Goal: Navigation & Orientation: Find specific page/section

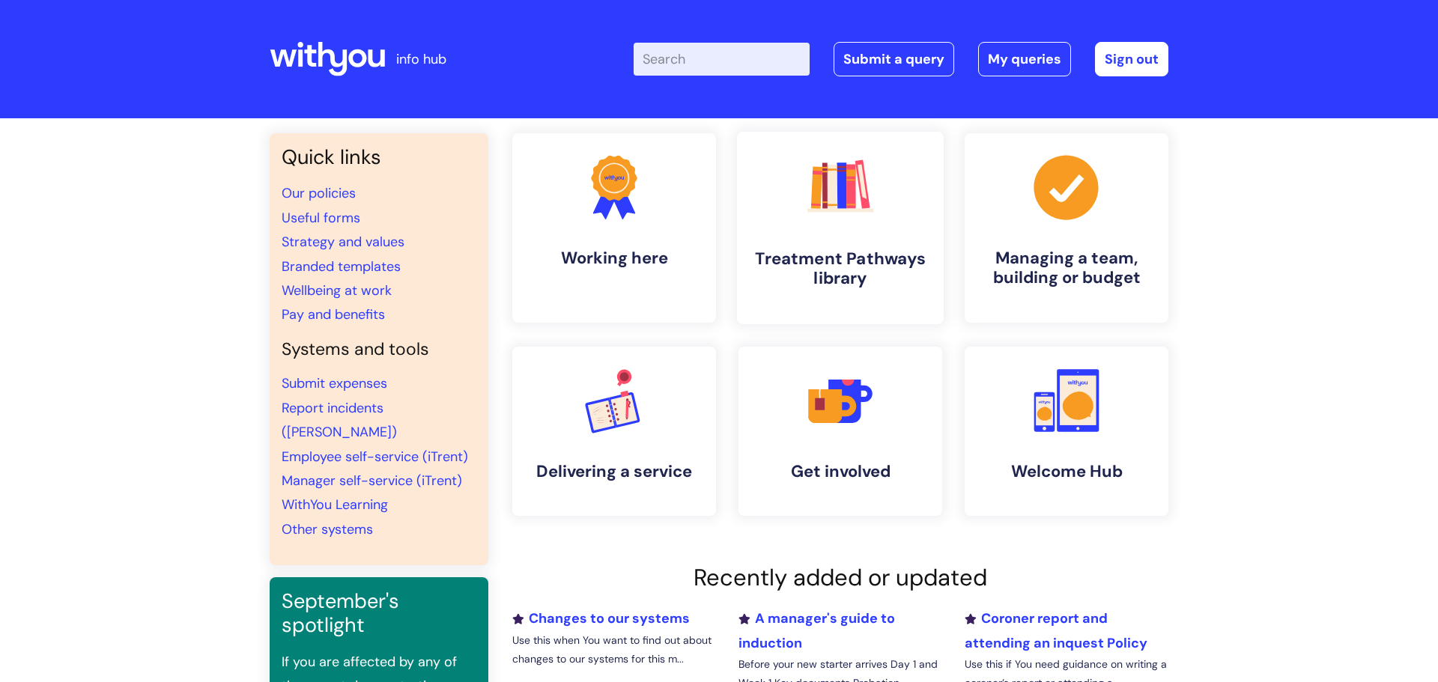
click at [869, 306] on link ".cls-1{fill:#f89b22;}.cls-1,.cls-2,.cls-3,.cls-4,.cls-5,.cls-6,.cls-7{stroke-wi…" at bounding box center [840, 228] width 207 height 192
click at [1300, 305] on div "Quick links Our policies Useful forms Strategy and values Branded templates Wel…" at bounding box center [719, 500] width 1438 height 765
click at [902, 400] on link ".cls-1{fill:#f89b22;}.cls-1,.cls-2,.cls-3,.cls-4,.cls-5{stroke-width:0px;}.cls-…" at bounding box center [840, 431] width 207 height 172
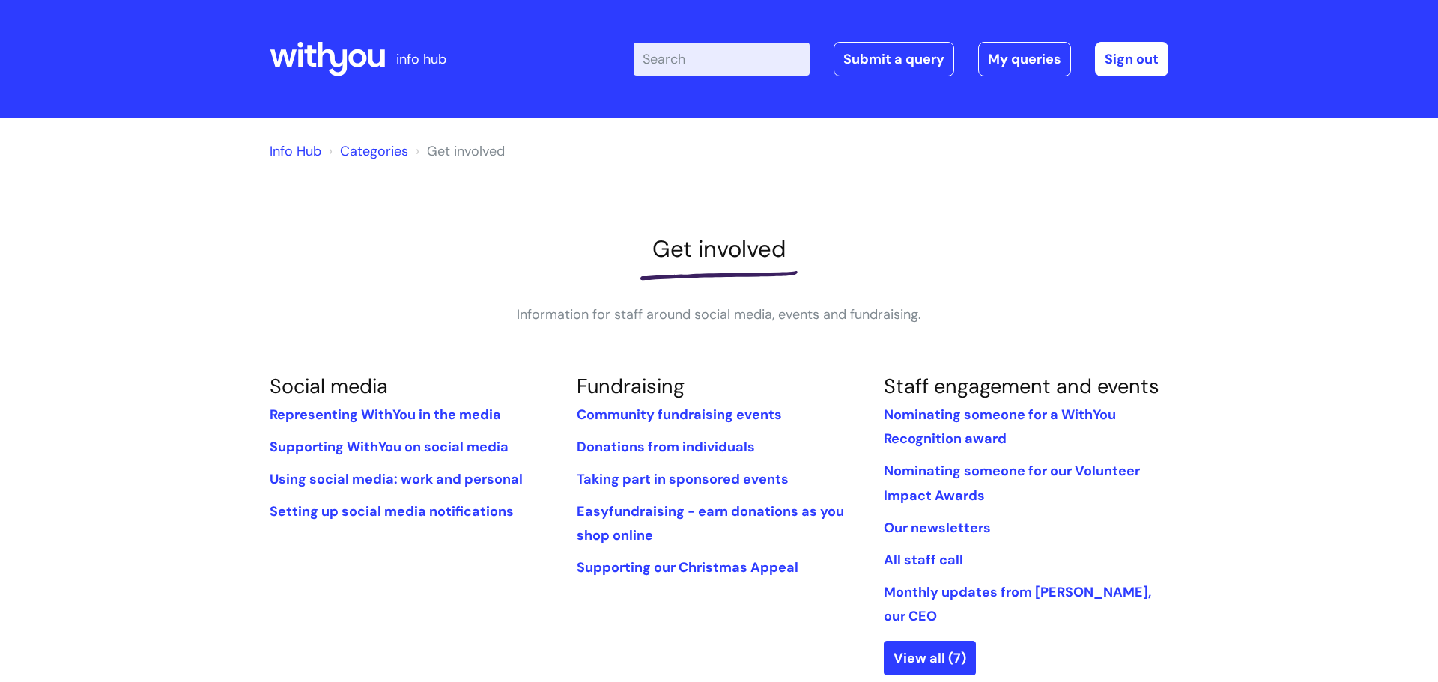
click at [297, 152] on link "Info Hub" at bounding box center [296, 151] width 52 height 18
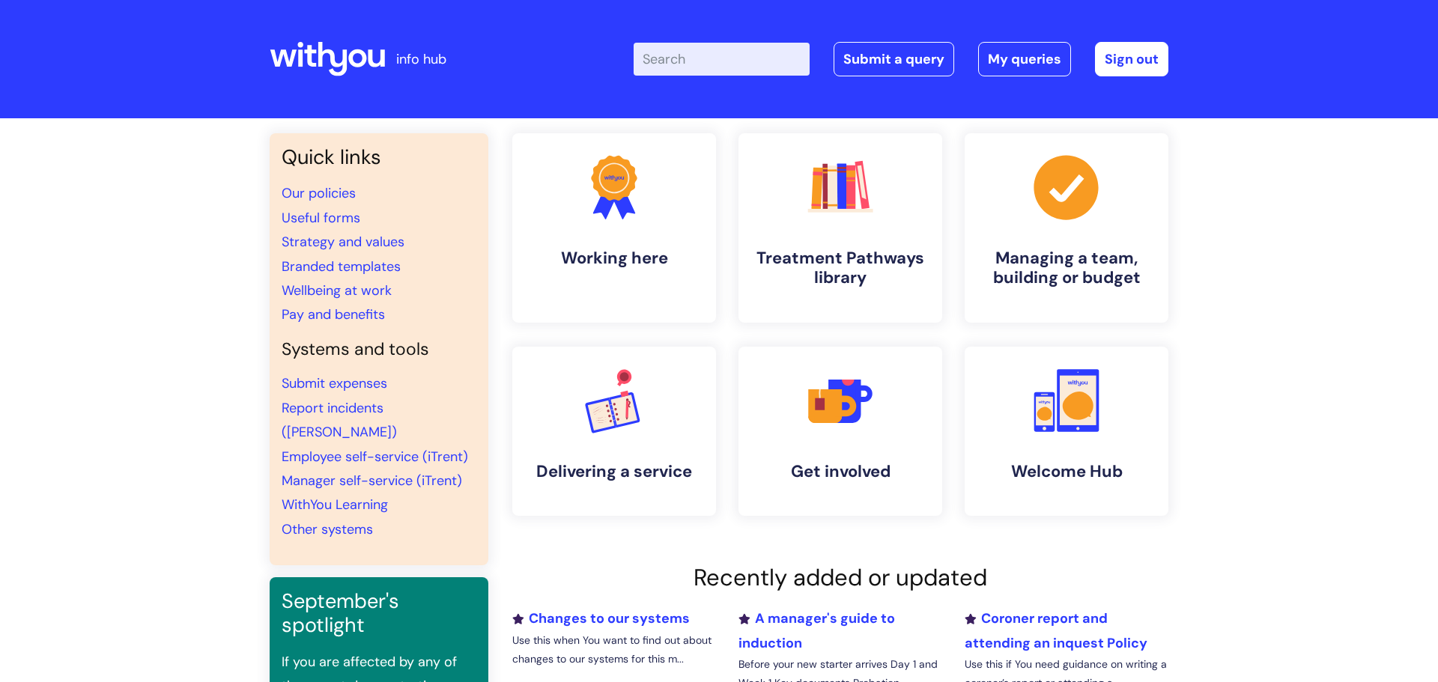
click at [297, 152] on h3 "Quick links" at bounding box center [379, 157] width 195 height 24
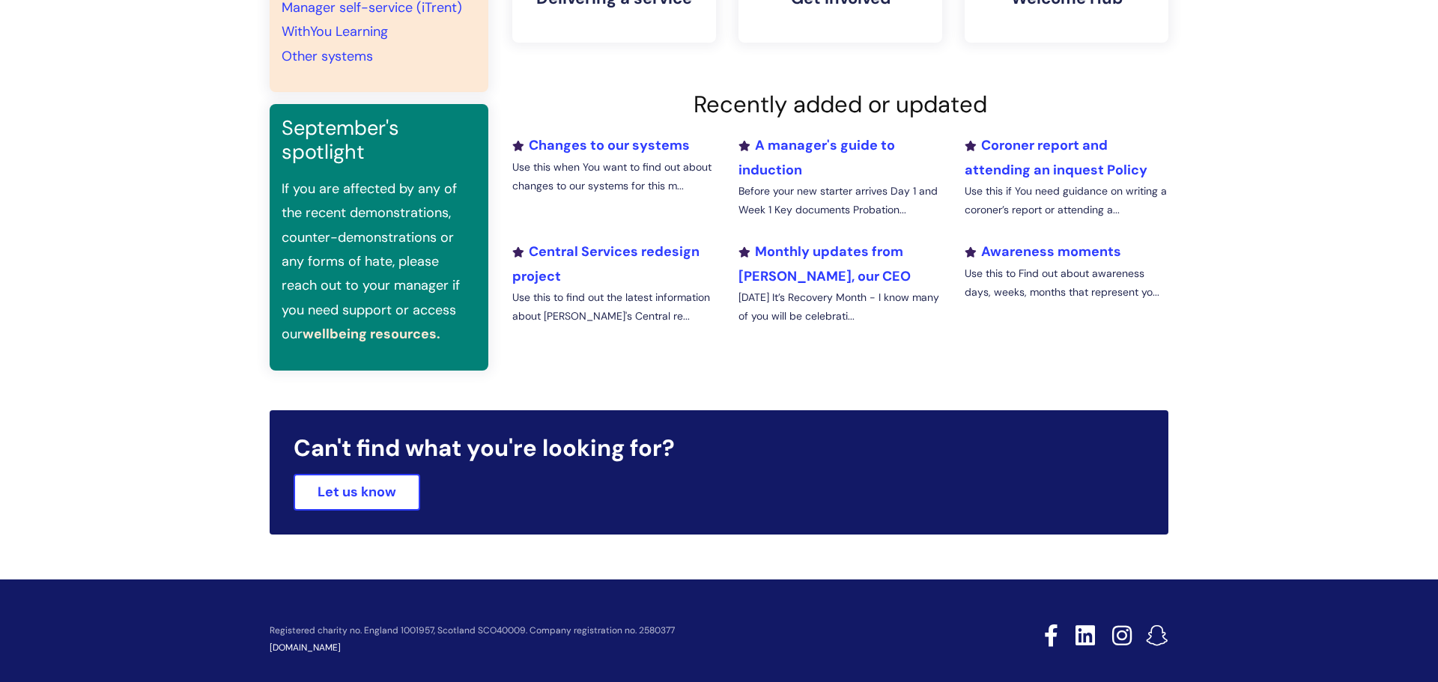
scroll to position [490, 0]
